Goal: Check status: Check status

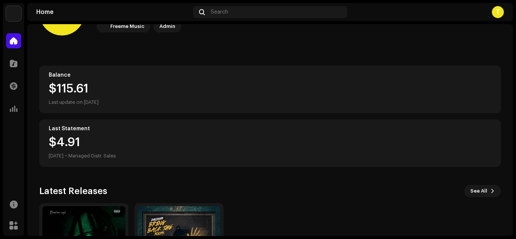
scroll to position [63, 0]
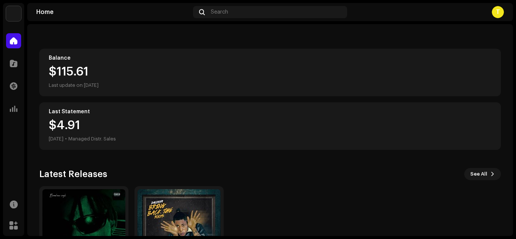
click at [64, 74] on div "$115.61" at bounding box center [270, 72] width 442 height 12
drag, startPoint x: 64, startPoint y: 74, endPoint x: 209, endPoint y: 73, distance: 145.3
click at [209, 73] on div "$115.61" at bounding box center [270, 72] width 442 height 12
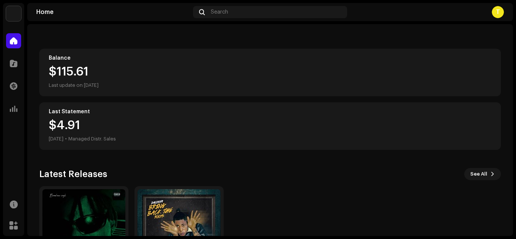
click at [63, 71] on div "$115.61" at bounding box center [270, 72] width 442 height 12
click at [113, 75] on div "$115.61" at bounding box center [270, 72] width 442 height 12
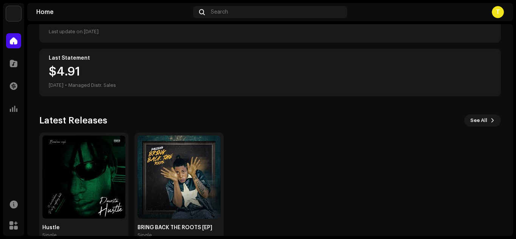
scroll to position [134, 0]
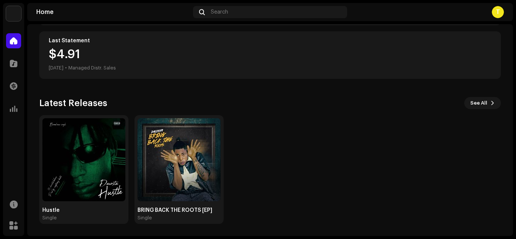
click at [190, 50] on div "$4.91 [DATE] • Managed Distr. Sales" at bounding box center [270, 60] width 442 height 24
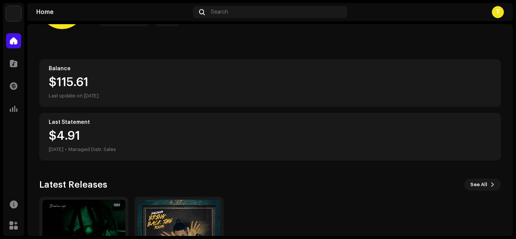
scroll to position [0, 0]
